Goal: Transaction & Acquisition: Purchase product/service

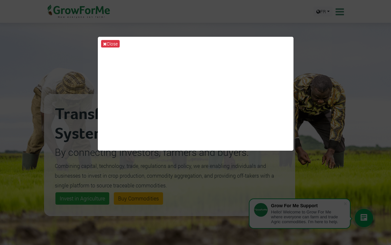
click at [105, 43] on icon at bounding box center [105, 44] width 4 height 5
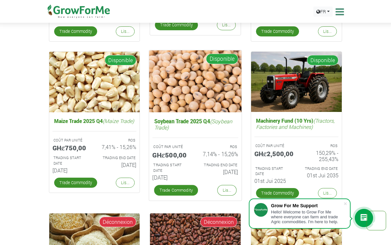
scroll to position [1088, 0]
click at [187, 188] on link "Trade Commodity" at bounding box center [176, 190] width 44 height 10
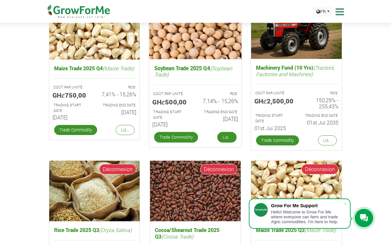
click at [227, 143] on link "Lis..." at bounding box center [226, 137] width 19 height 10
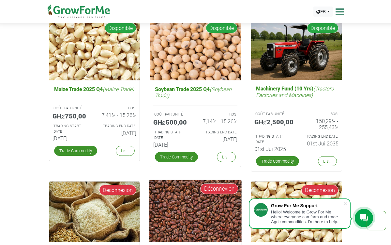
scroll to position [1065, 0]
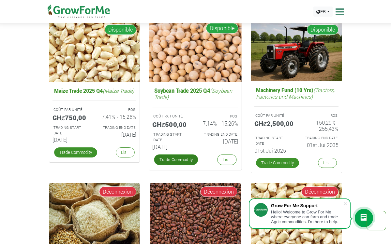
click at [187, 165] on link "Trade Commodity" at bounding box center [176, 160] width 44 height 10
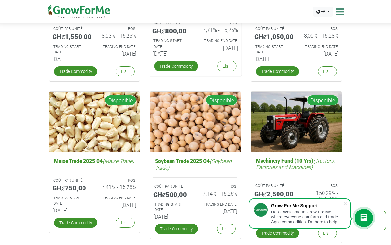
scroll to position [1049, 0]
